Goal: Register for event/course

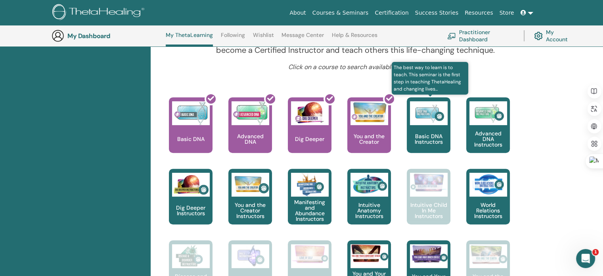
scroll to position [298, 0]
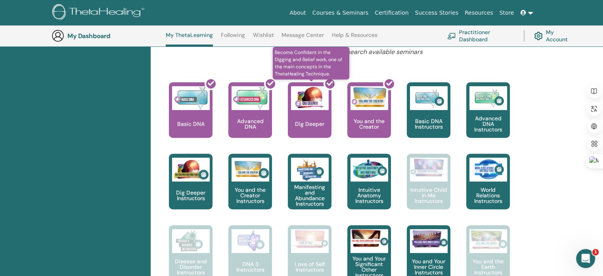
click at [306, 116] on div at bounding box center [315, 112] width 44 height 71
click at [311, 123] on div at bounding box center [315, 112] width 44 height 71
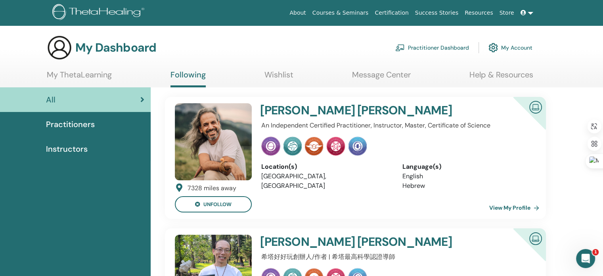
click at [75, 121] on span "Practitioners" at bounding box center [70, 124] width 49 height 12
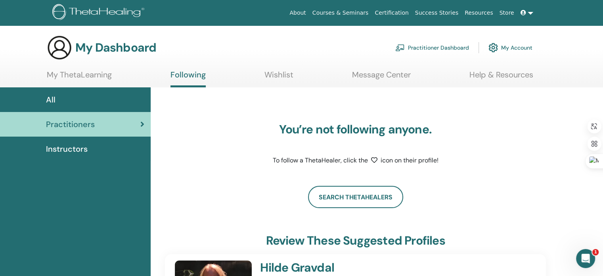
click at [74, 155] on link "Instructors" at bounding box center [75, 148] width 151 height 25
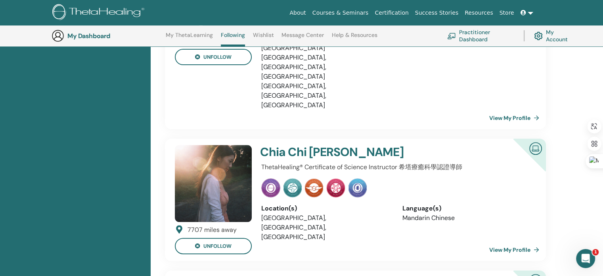
scroll to position [338, 0]
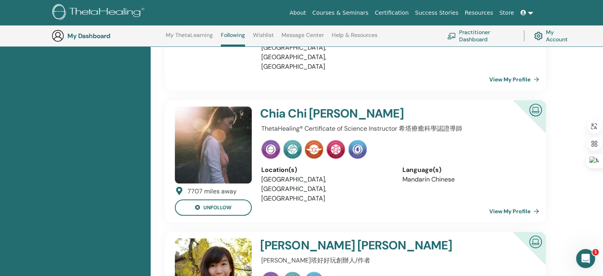
click at [520, 203] on link "View My Profile" at bounding box center [516, 211] width 53 height 16
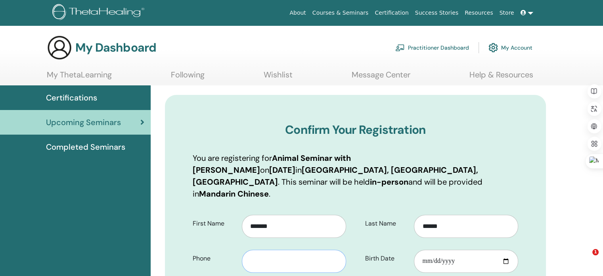
click at [252, 250] on input "text" at bounding box center [294, 261] width 104 height 23
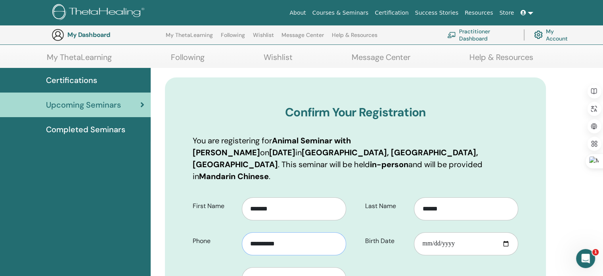
scroll to position [98, 0]
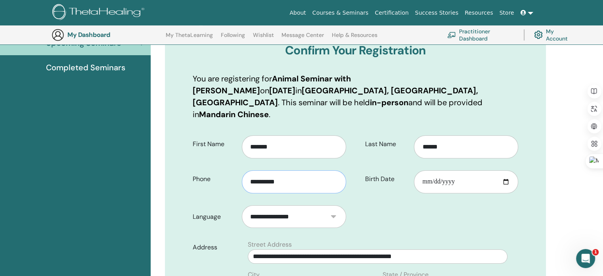
type input "**********"
click at [425, 171] on input "Birth Date" at bounding box center [466, 181] width 104 height 23
type input "**********"
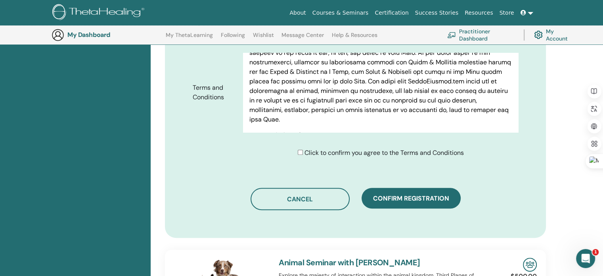
scroll to position [416, 0]
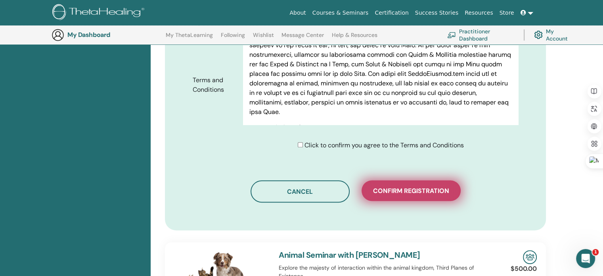
click at [424, 186] on span "Confirm registration" at bounding box center [411, 190] width 76 height 8
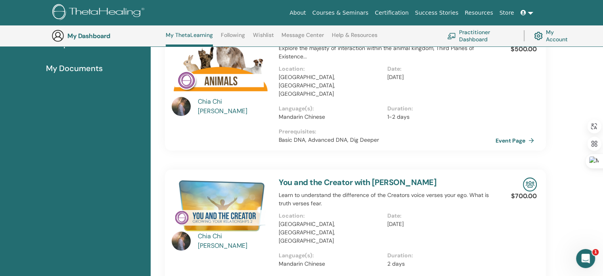
scroll to position [60, 0]
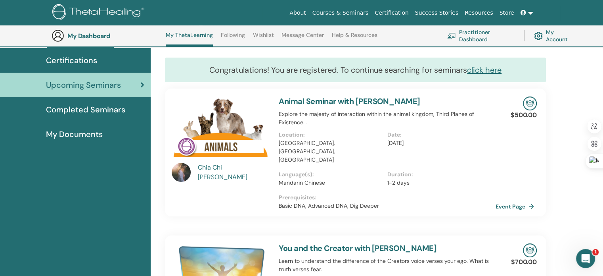
drag, startPoint x: 0, startPoint y: 178, endPoint x: 63, endPoint y: 14, distance: 175.6
